Goal: Transaction & Acquisition: Purchase product/service

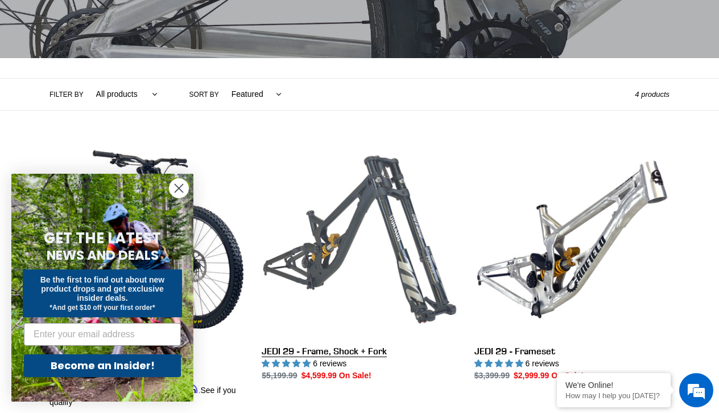
scroll to position [215, 0]
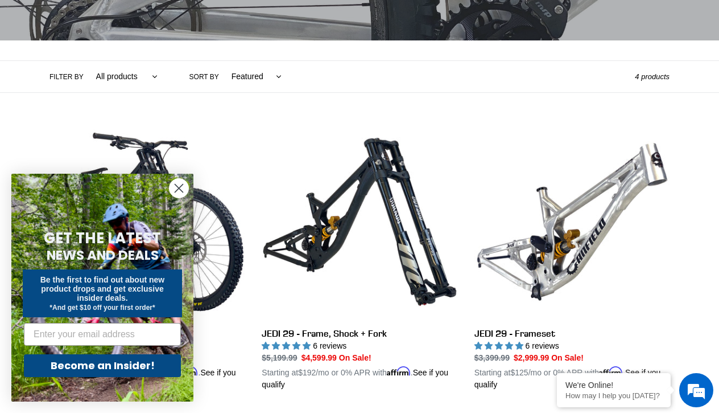
click at [183, 188] on circle "Close dialog" at bounding box center [179, 188] width 19 height 19
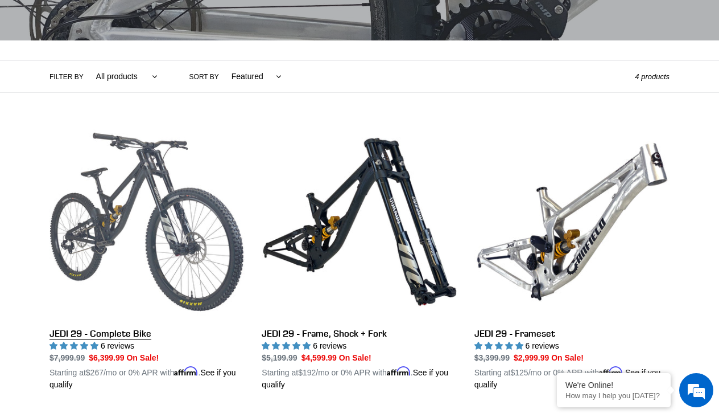
click at [230, 253] on link "JEDI 29 - Complete Bike" at bounding box center [147, 257] width 195 height 266
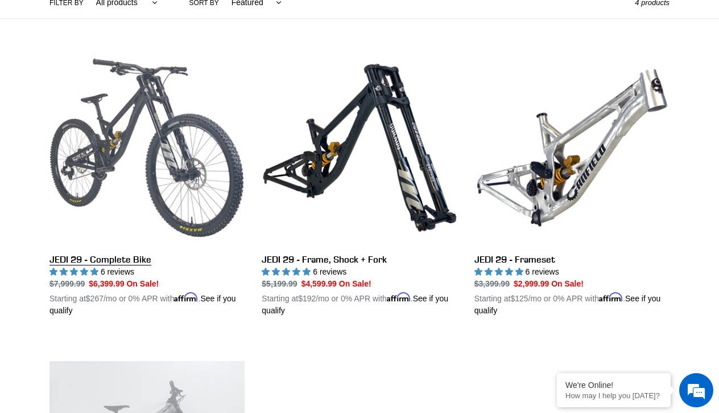
scroll to position [290, 0]
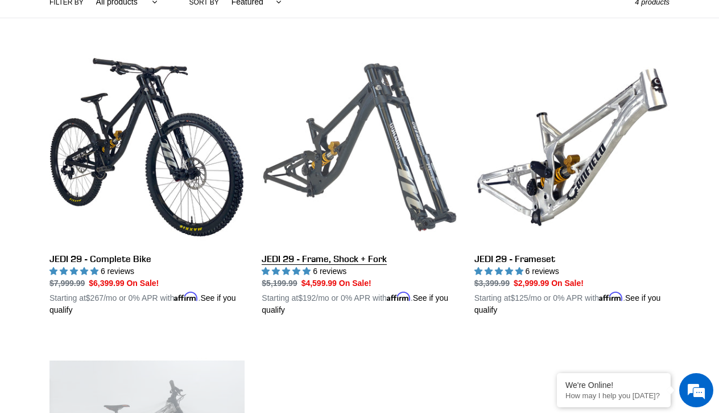
click at [361, 126] on link "JEDI 29 - Frame, Shock + Fork" at bounding box center [359, 183] width 195 height 266
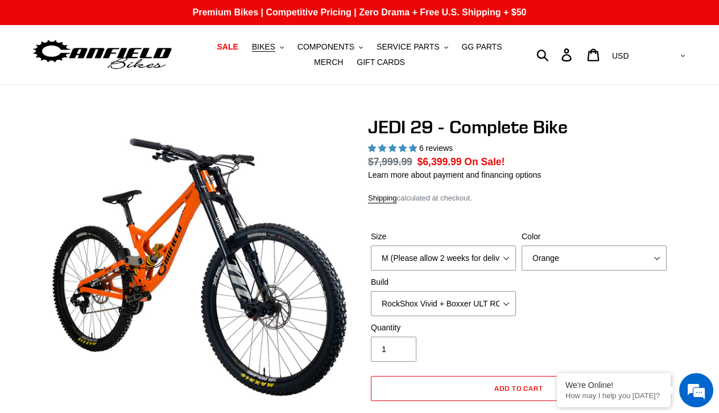
select select "highest-rating"
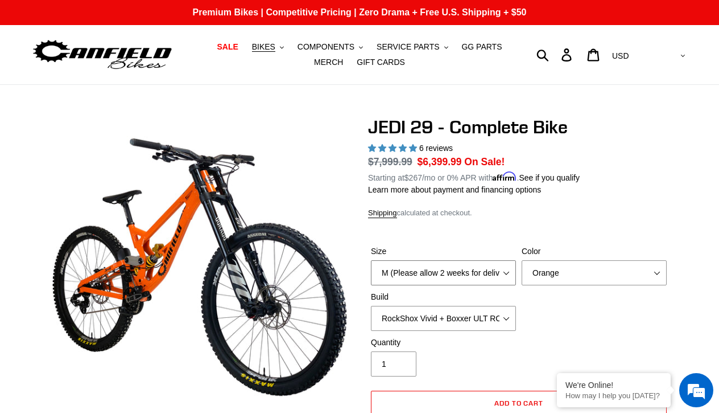
select select "XL (Please allow 2 weeks for delivery)"
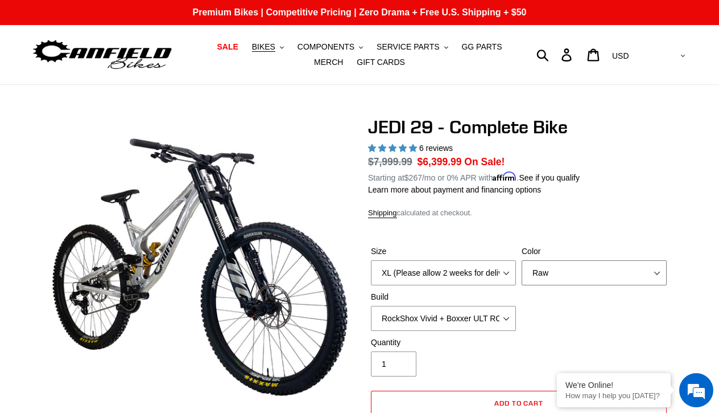
select select "Stealth Black"
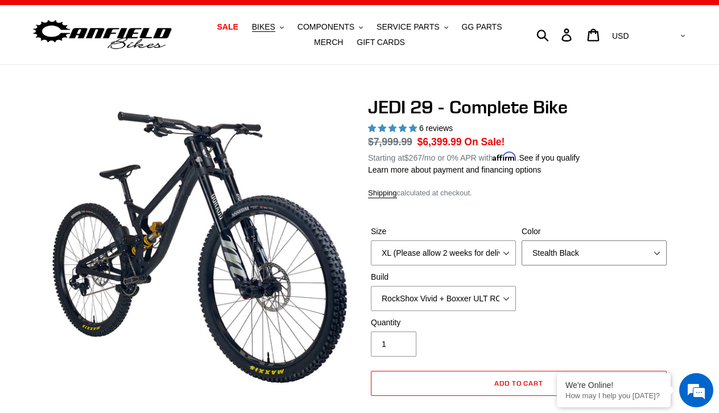
scroll to position [22, 0]
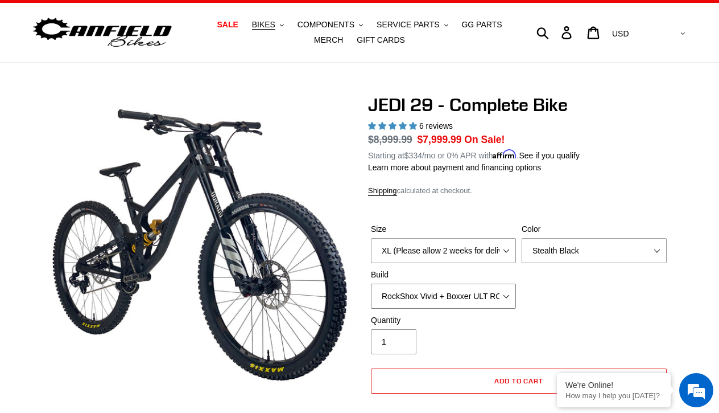
select select "Fox DHX2 + Fox 40 Float Grip 2 203 + Shimano"
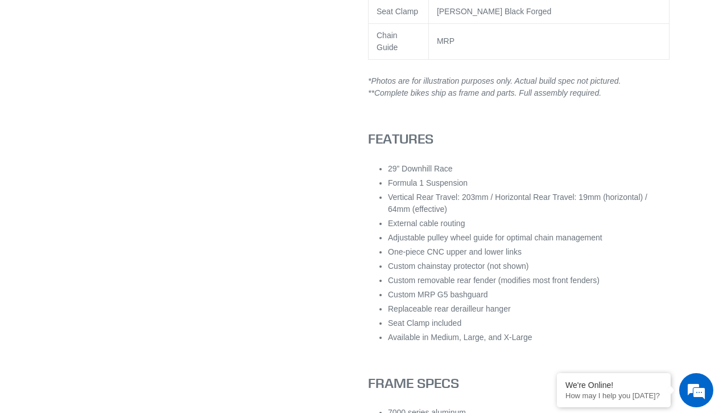
scroll to position [1114, 0]
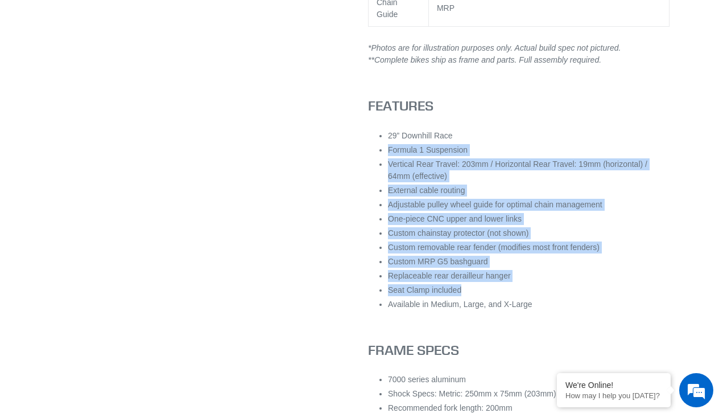
drag, startPoint x: 388, startPoint y: 159, endPoint x: 495, endPoint y: 300, distance: 177.1
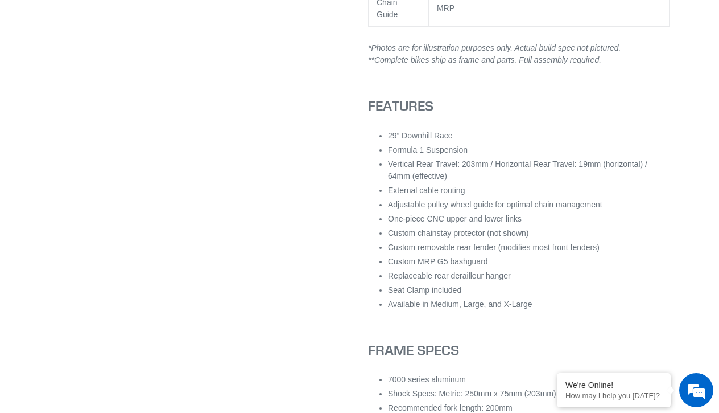
click at [495, 309] on li "Available in Medium, Large, and X-Large" at bounding box center [529, 304] width 282 height 12
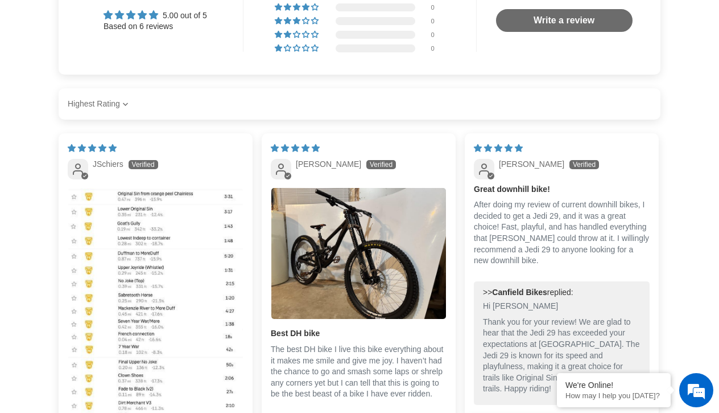
scroll to position [2784, 0]
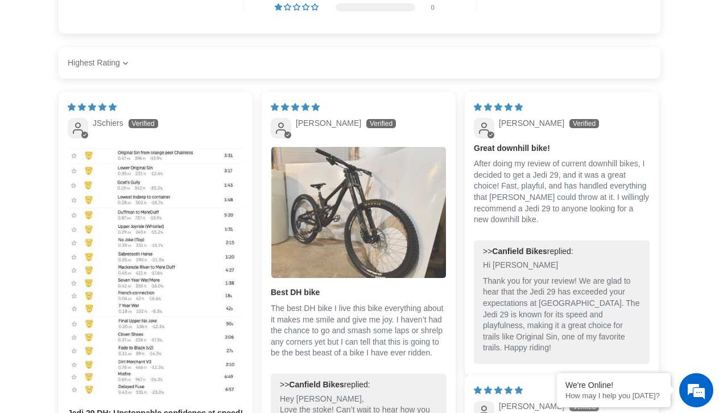
click at [389, 241] on img "Link to user picture 1" at bounding box center [358, 212] width 175 height 131
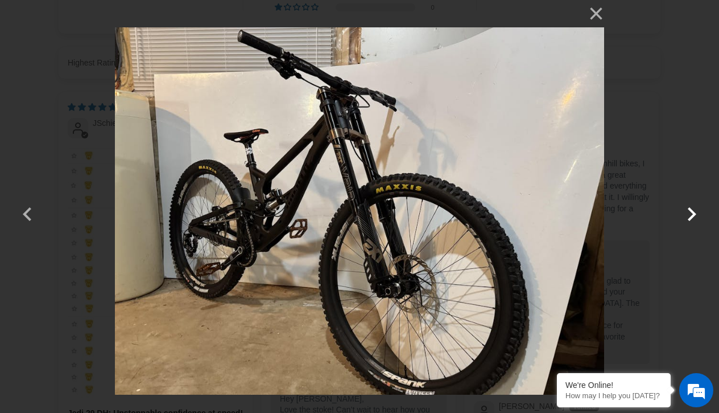
click at [691, 215] on button "button" at bounding box center [691, 206] width 27 height 27
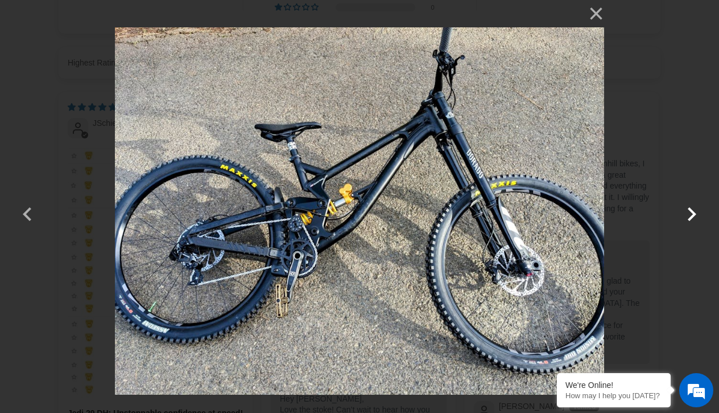
click at [691, 215] on button "button" at bounding box center [691, 206] width 27 height 27
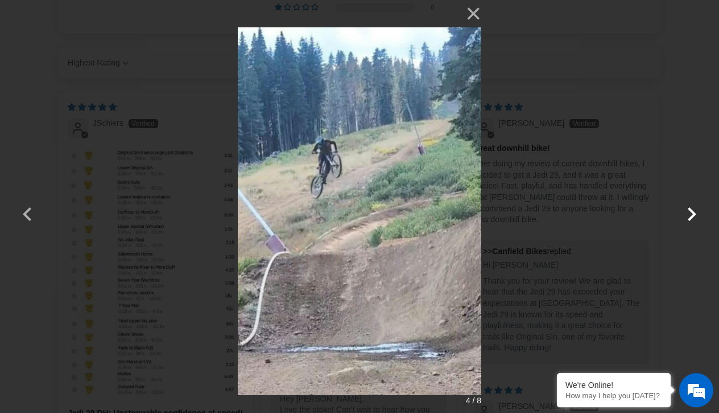
click at [691, 215] on button "button" at bounding box center [691, 206] width 27 height 27
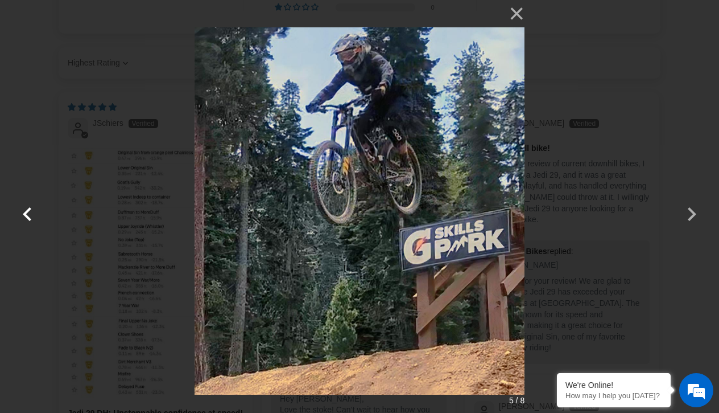
click at [27, 213] on button "button" at bounding box center [27, 206] width 27 height 27
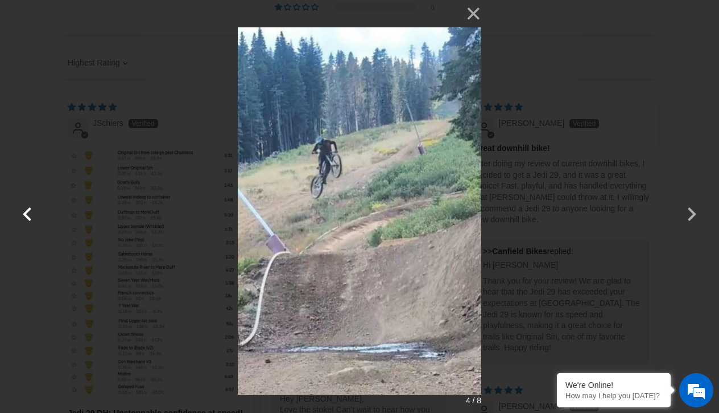
click at [27, 213] on button "button" at bounding box center [27, 206] width 27 height 27
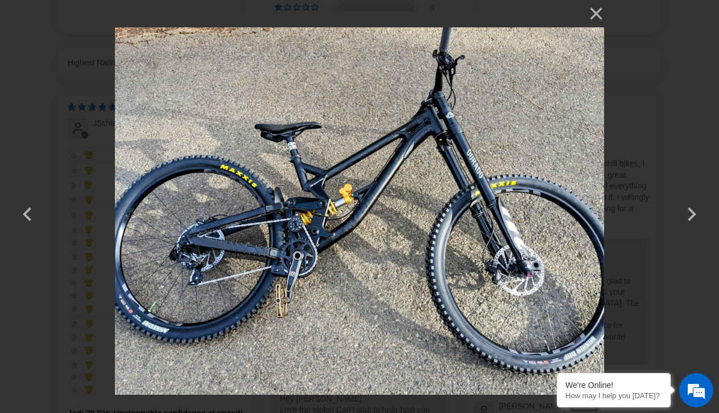
click at [579, 32] on img at bounding box center [359, 206] width 489 height 413
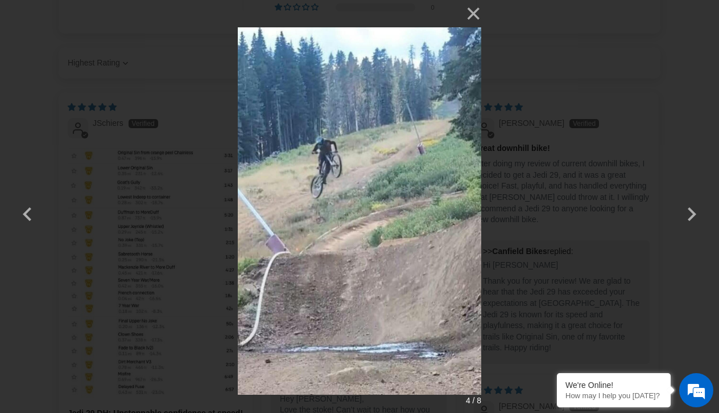
click at [562, 124] on div "× 4 / 8 Loading..." at bounding box center [359, 206] width 719 height 413
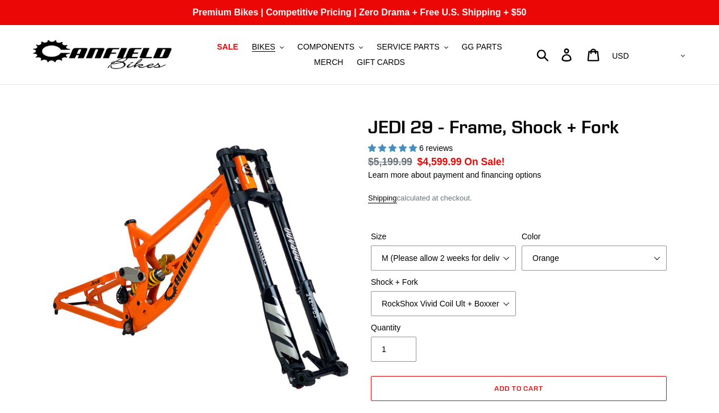
select select "highest-rating"
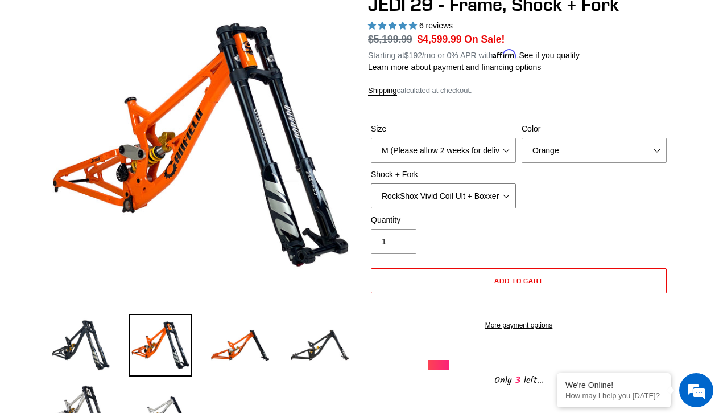
select select "Fox DHX2 250x75 + Fox 40 Float Grip2"
click at [550, 197] on div "Size M (Please allow 2 weeks for delivery) L (Please allow 2 weeks for delivery…" at bounding box center [519, 168] width 302 height 91
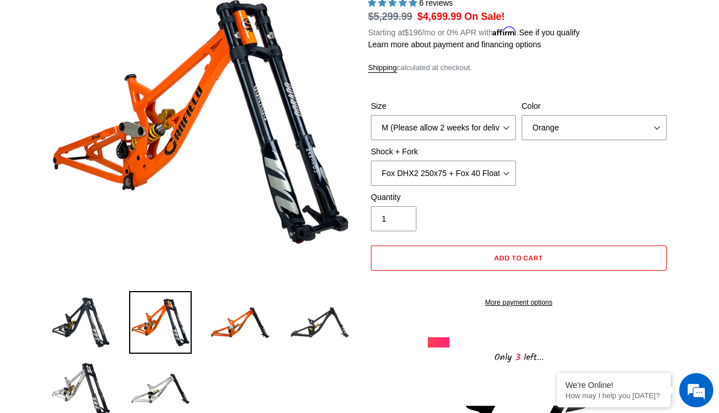
scroll to position [146, 0]
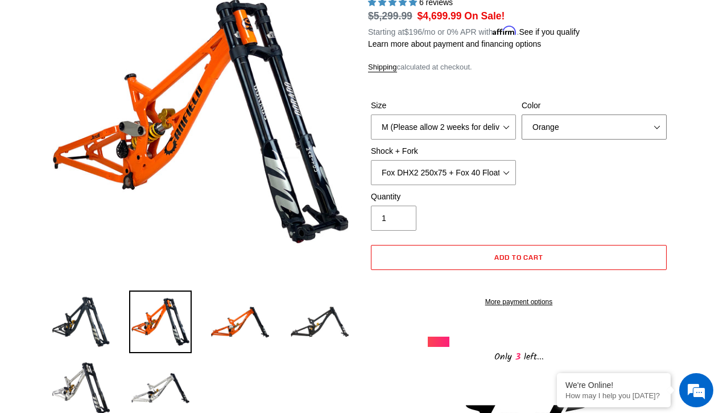
select select "Stealth Black"
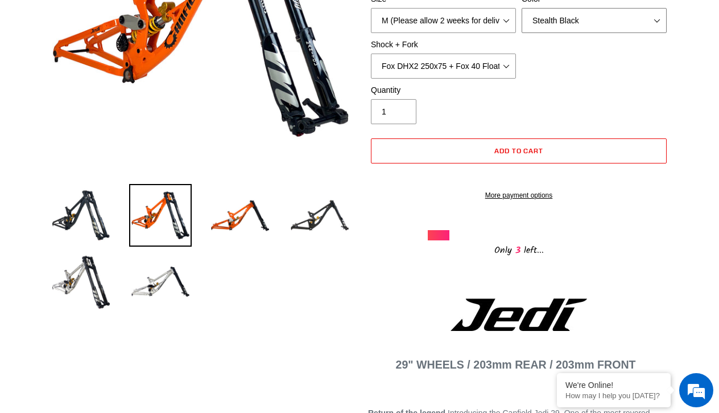
scroll to position [253, 0]
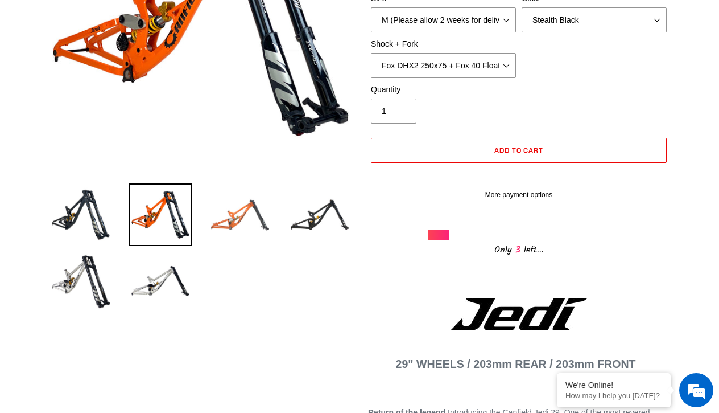
click at [266, 218] on img at bounding box center [240, 214] width 63 height 63
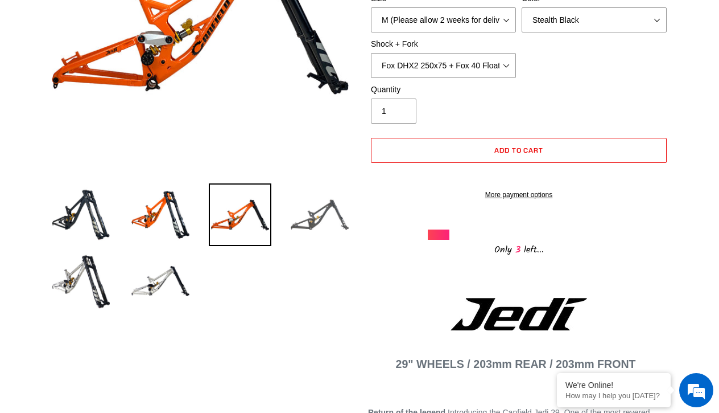
click at [329, 221] on img at bounding box center [320, 214] width 63 height 63
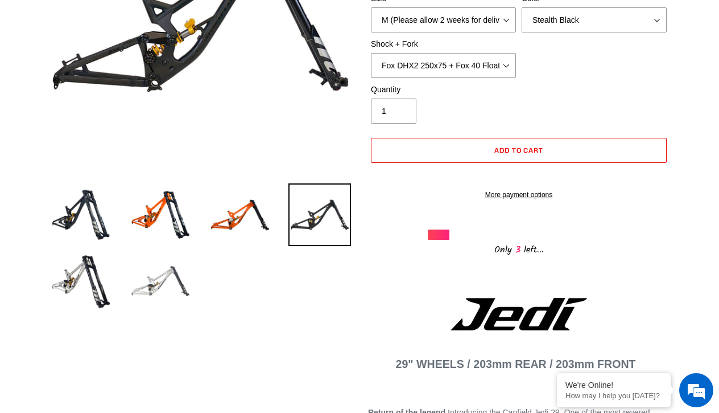
click at [177, 293] on img at bounding box center [160, 280] width 63 height 63
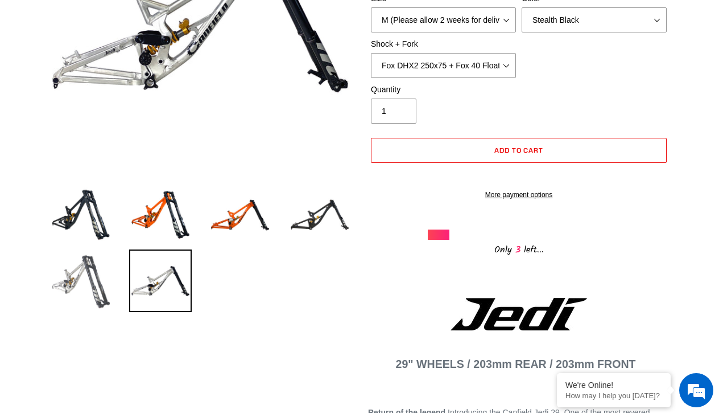
click at [63, 291] on img at bounding box center [81, 280] width 63 height 63
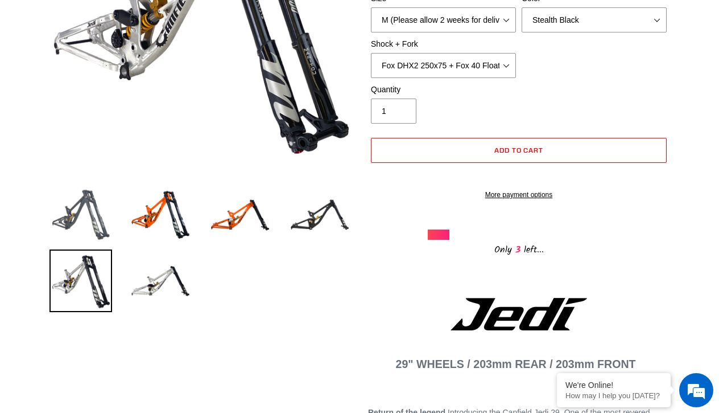
click at [75, 224] on img at bounding box center [81, 214] width 63 height 63
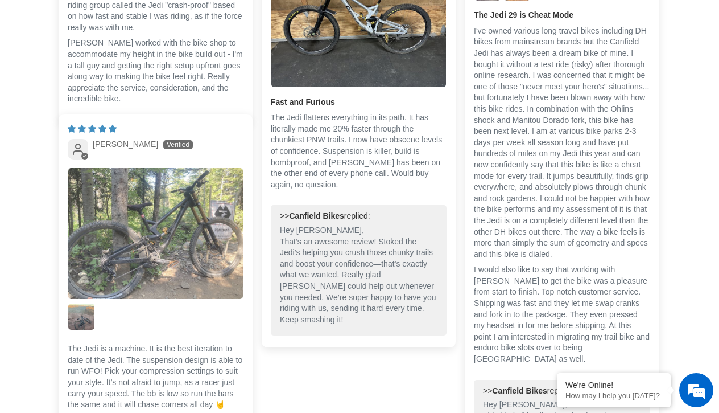
scroll to position [2648, 0]
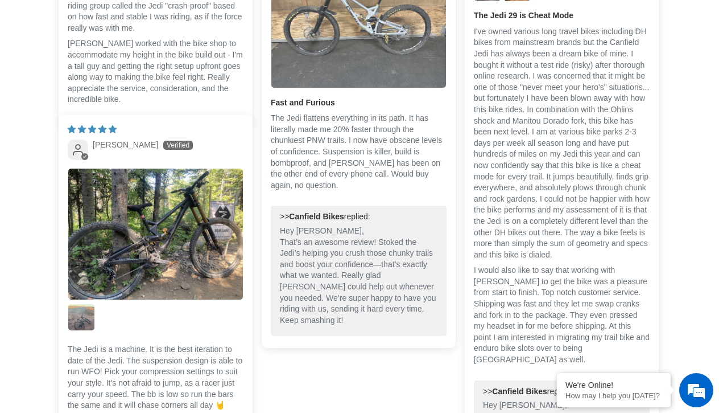
click at [354, 60] on img "Link to user picture 1" at bounding box center [358, 22] width 175 height 131
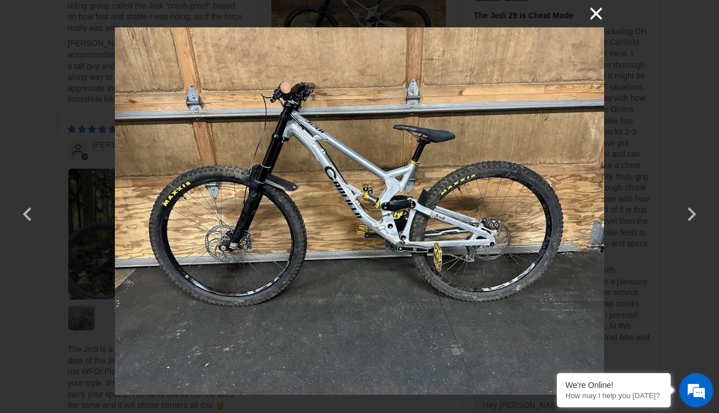
click at [602, 14] on button "×" at bounding box center [590, 13] width 27 height 27
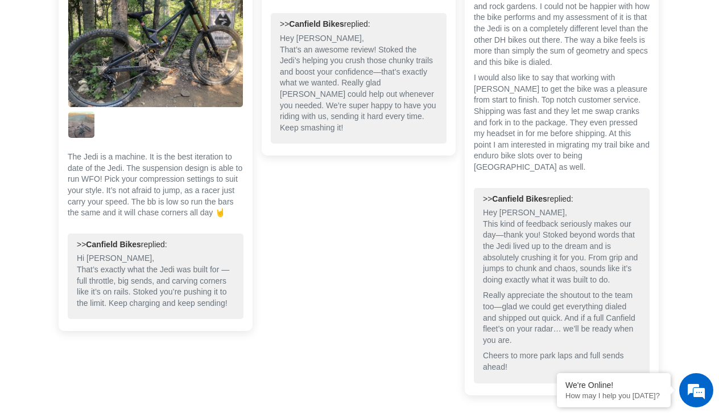
scroll to position [2840, 0]
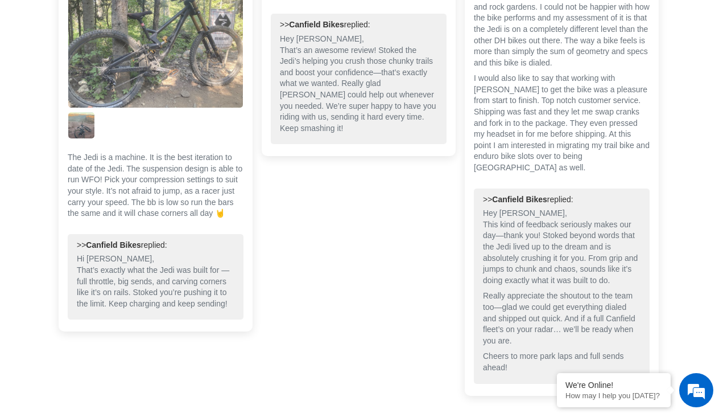
click at [232, 108] on img "Link to user picture 1" at bounding box center [155, 42] width 175 height 131
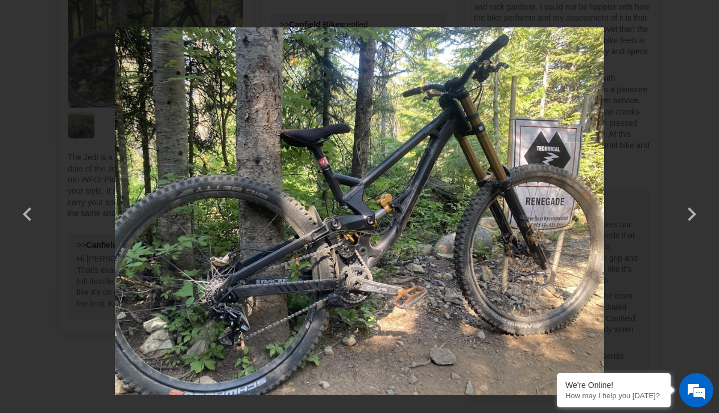
scroll to position [0, 0]
click at [595, 15] on button "×" at bounding box center [590, 13] width 27 height 27
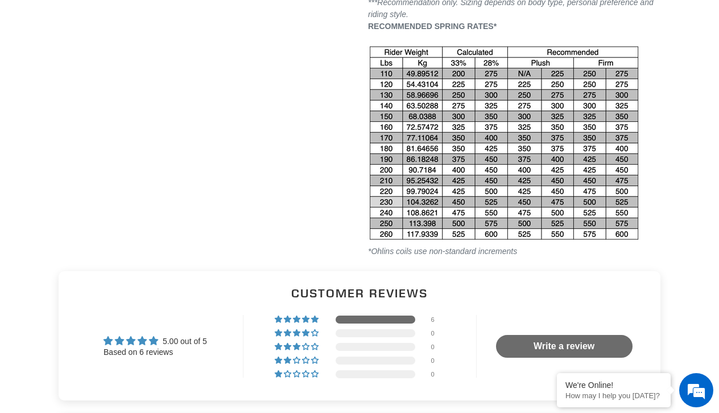
scroll to position [793, 0]
